Goal: Navigation & Orientation: Understand site structure

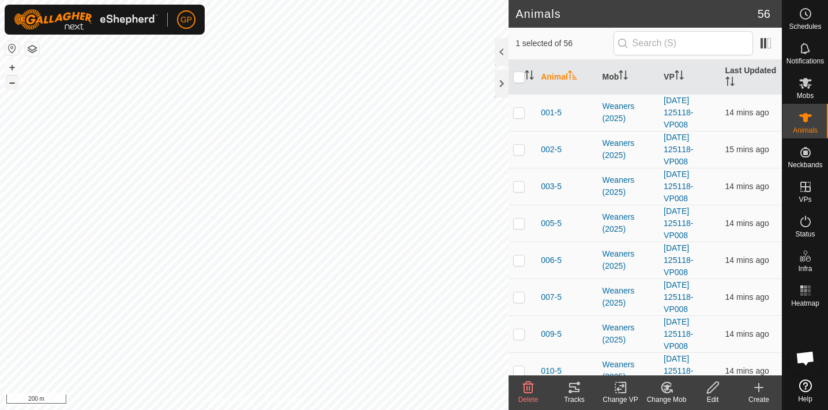
click at [13, 80] on button "–" at bounding box center [12, 83] width 14 height 14
click at [13, 67] on button "+" at bounding box center [12, 68] width 14 height 14
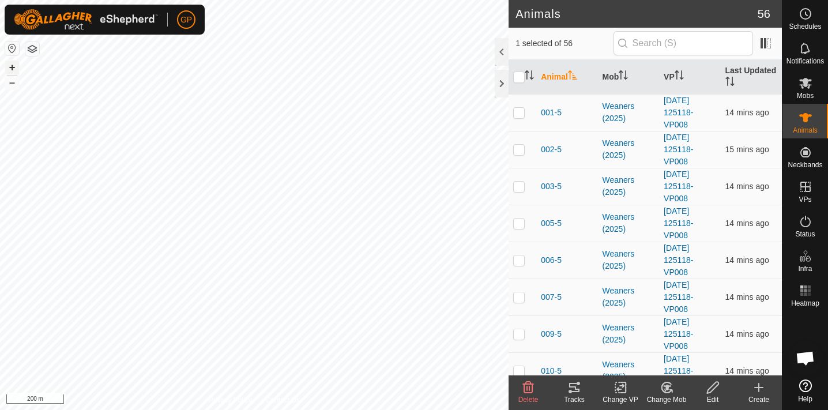
click at [13, 67] on button "+" at bounding box center [12, 68] width 14 height 14
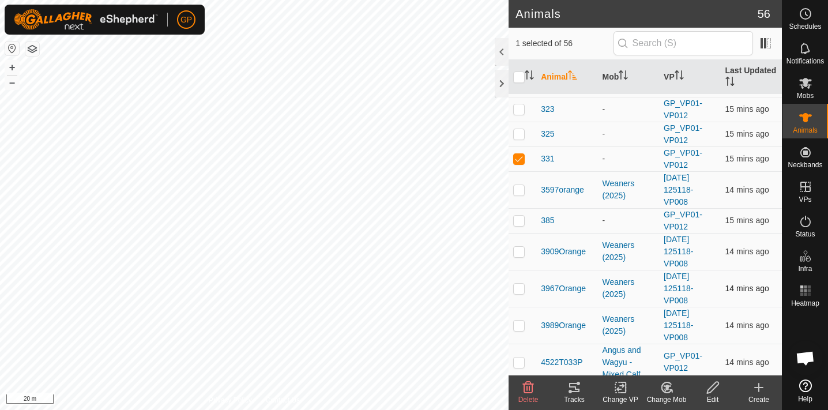
scroll to position [1687, 0]
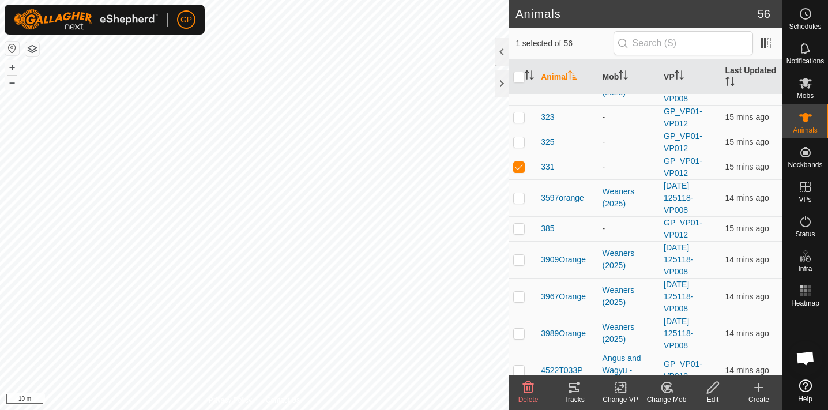
click at [367, 410] on html "GP Schedules Notifications Mobs Animals Neckbands VPs Status Infra Heatmap Help…" at bounding box center [414, 205] width 828 height 410
click at [0, 410] on html "GP Schedules Notifications Mobs Animals Neckbands VPs Status Infra Heatmap Help…" at bounding box center [414, 205] width 828 height 410
click at [771, 103] on div "Animals 56 1 selected of 56 Animal Mob VP Last Updated 001-5 Weaners [PHONE_NUM…" at bounding box center [391, 205] width 782 height 410
click at [447, 0] on html "GP Schedules Notifications Mobs Animals Neckbands VPs Status Infra Heatmap Help…" at bounding box center [414, 205] width 828 height 410
